Goal: Task Accomplishment & Management: Use online tool/utility

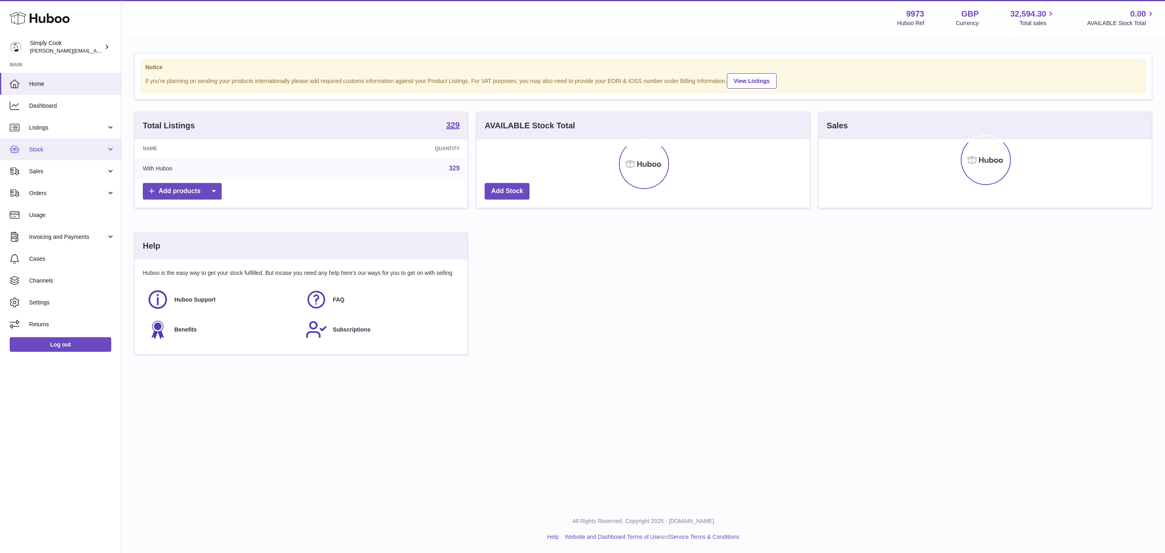
click at [49, 155] on link "Stock" at bounding box center [60, 149] width 121 height 22
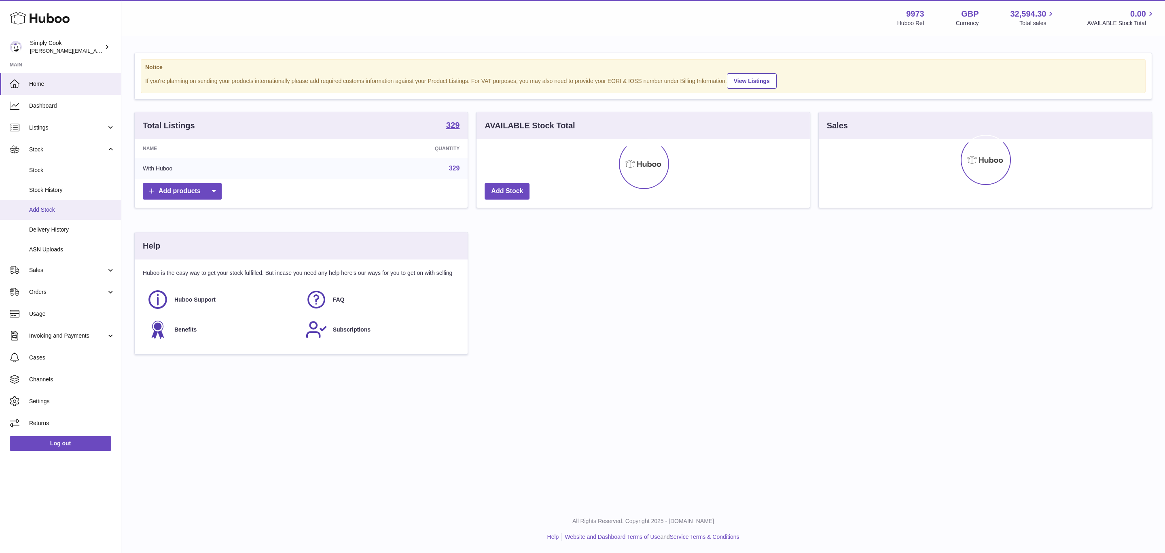
click at [55, 208] on span "Add Stock" at bounding box center [72, 210] width 86 height 8
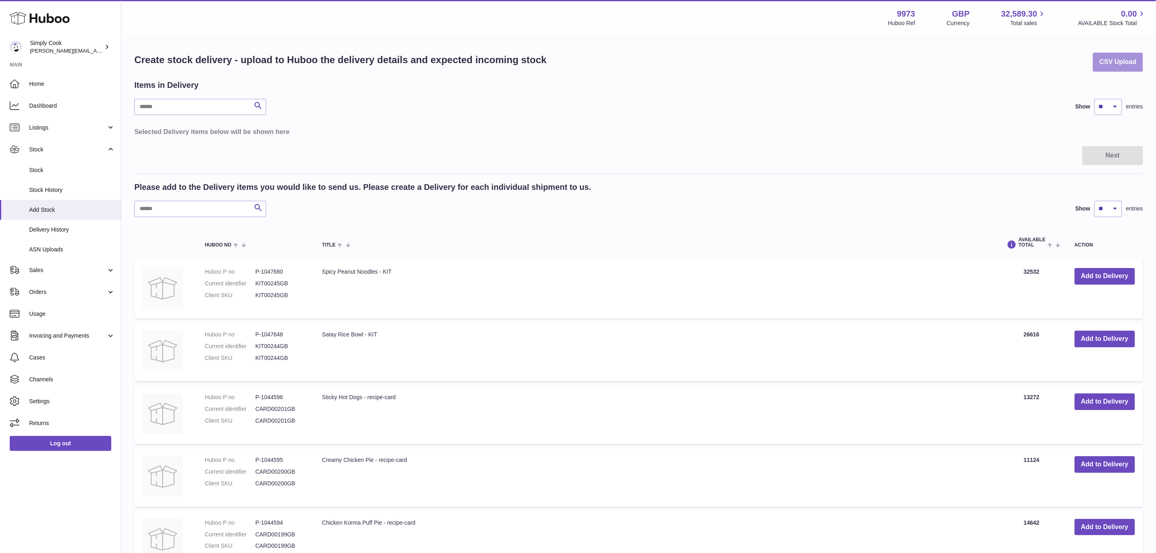
click at [1107, 57] on button "CSV Upload" at bounding box center [1118, 62] width 50 height 19
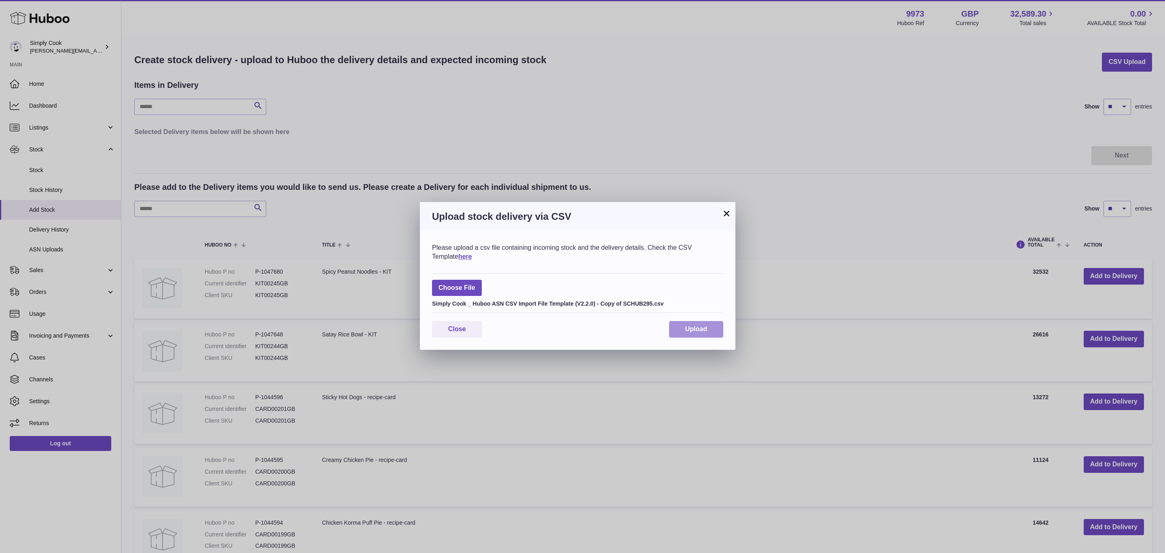
drag, startPoint x: 701, startPoint y: 328, endPoint x: 637, endPoint y: 346, distance: 67.0
click at [701, 328] on span "Upload" at bounding box center [697, 328] width 22 height 7
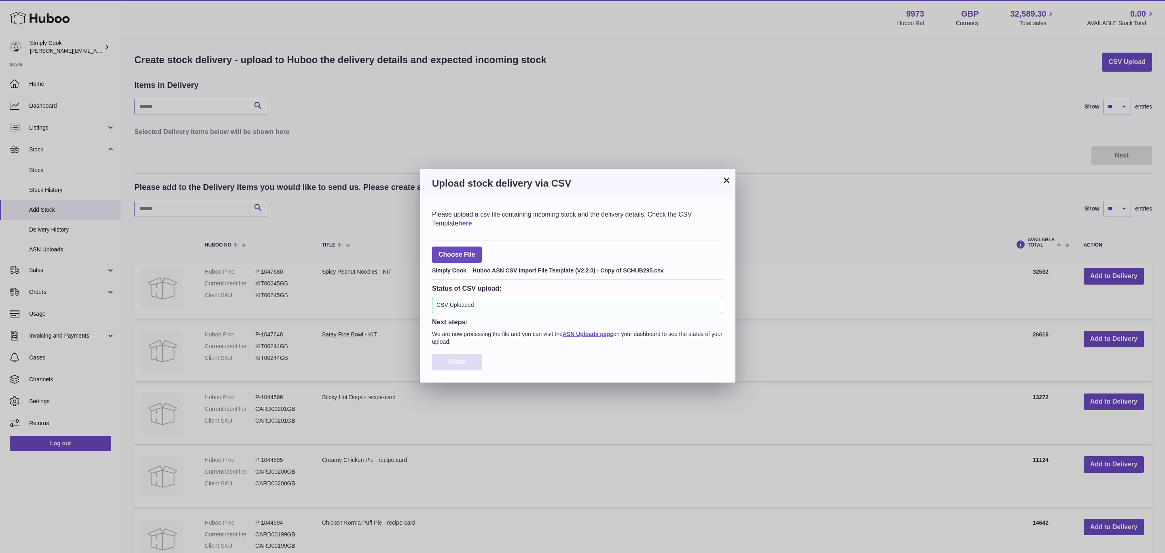
drag, startPoint x: 463, startPoint y: 364, endPoint x: 186, endPoint y: 299, distance: 284.4
click at [462, 364] on span "Close" at bounding box center [457, 361] width 18 height 7
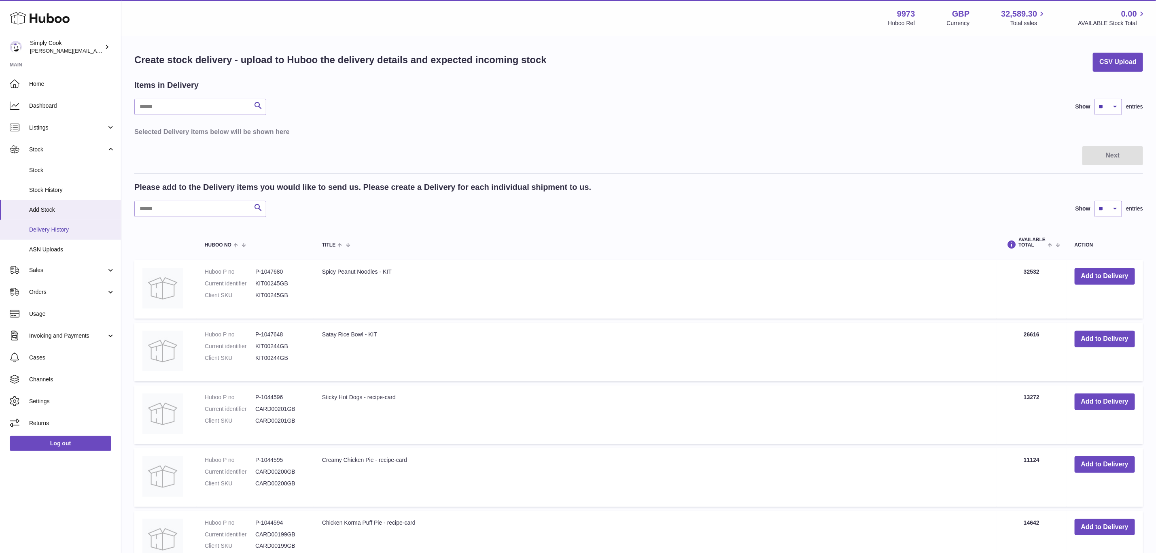
click at [54, 229] on span "Delivery History" at bounding box center [72, 230] width 86 height 8
